Goal: Find contact information: Find contact information

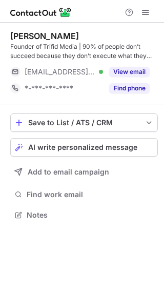
scroll to position [208, 164]
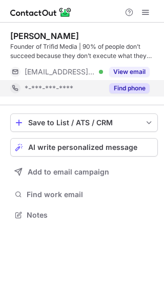
click at [119, 85] on button "Find phone" at bounding box center [129, 88] width 41 height 10
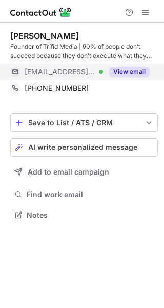
click at [125, 72] on button "View email" at bounding box center [129, 72] width 41 height 10
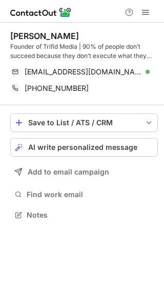
scroll to position [208, 164]
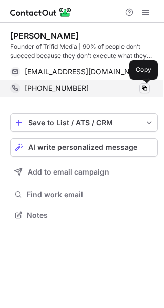
click at [145, 87] on span at bounding box center [145, 88] width 8 height 8
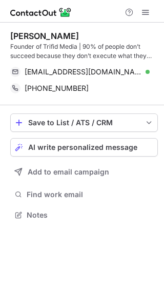
scroll to position [208, 164]
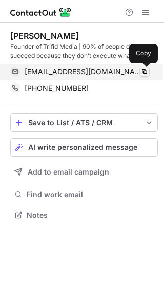
click at [145, 71] on span at bounding box center [145, 72] width 8 height 8
